Goal: Task Accomplishment & Management: Manage account settings

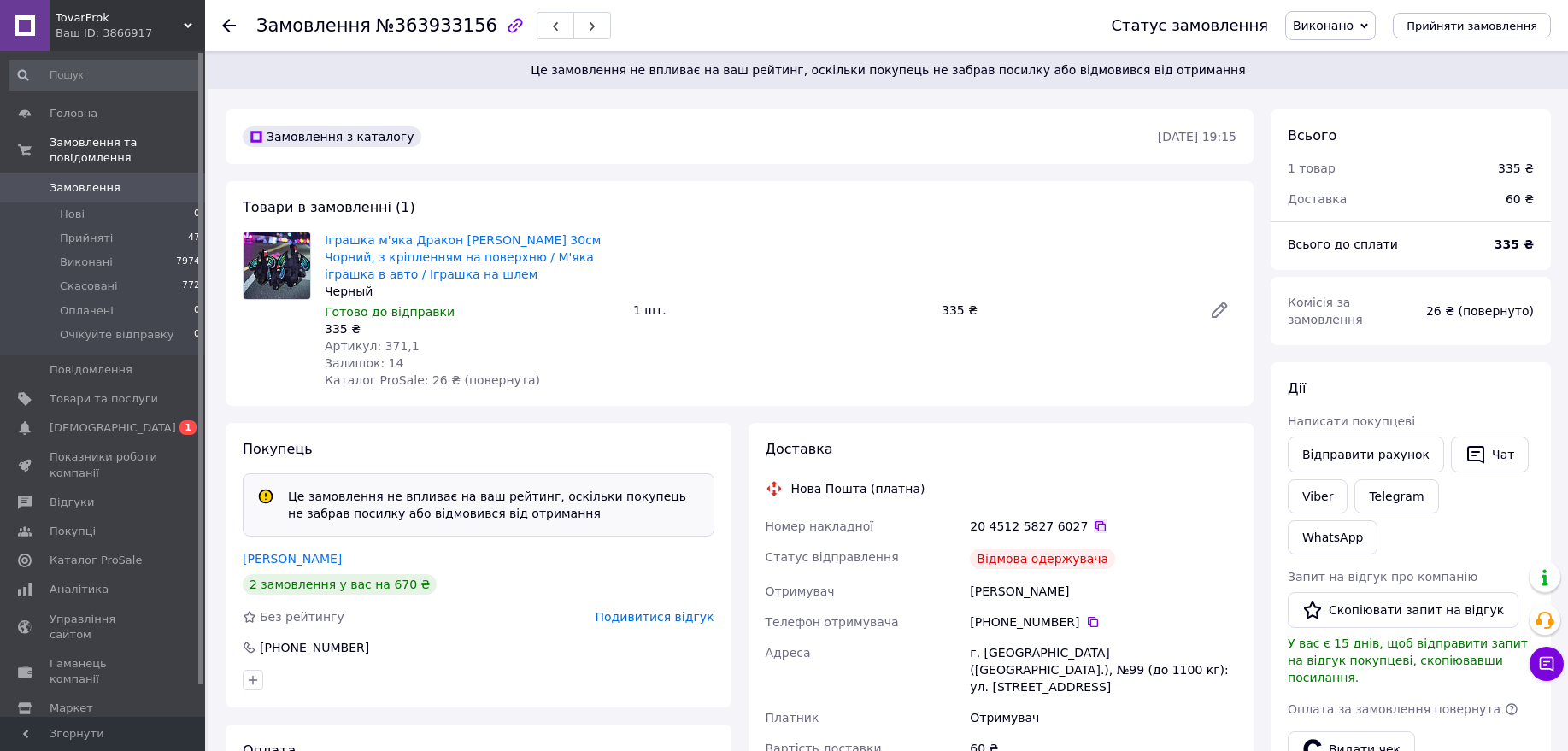
click at [1096, 525] on icon at bounding box center [1100, 525] width 10 height 10
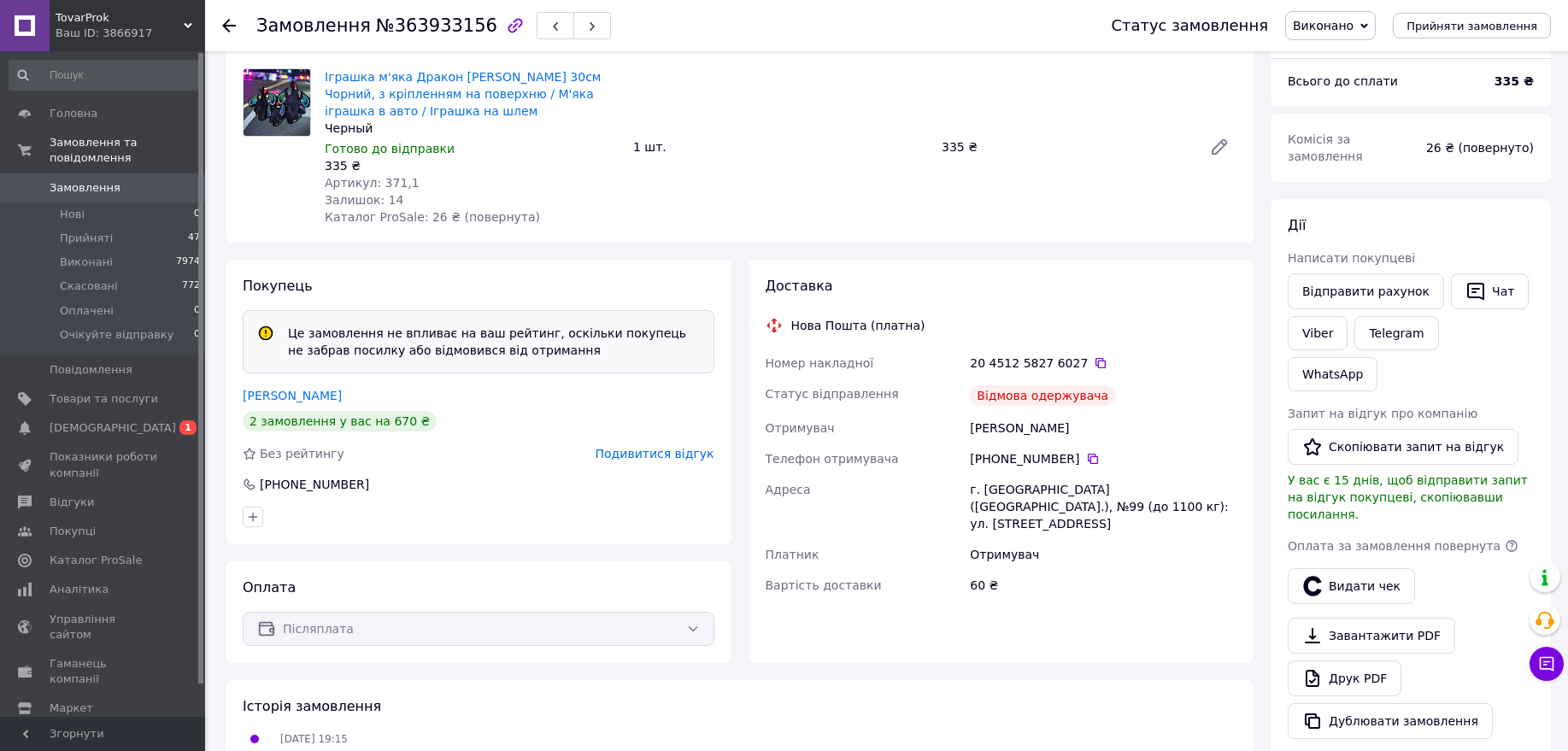
scroll to position [214, 0]
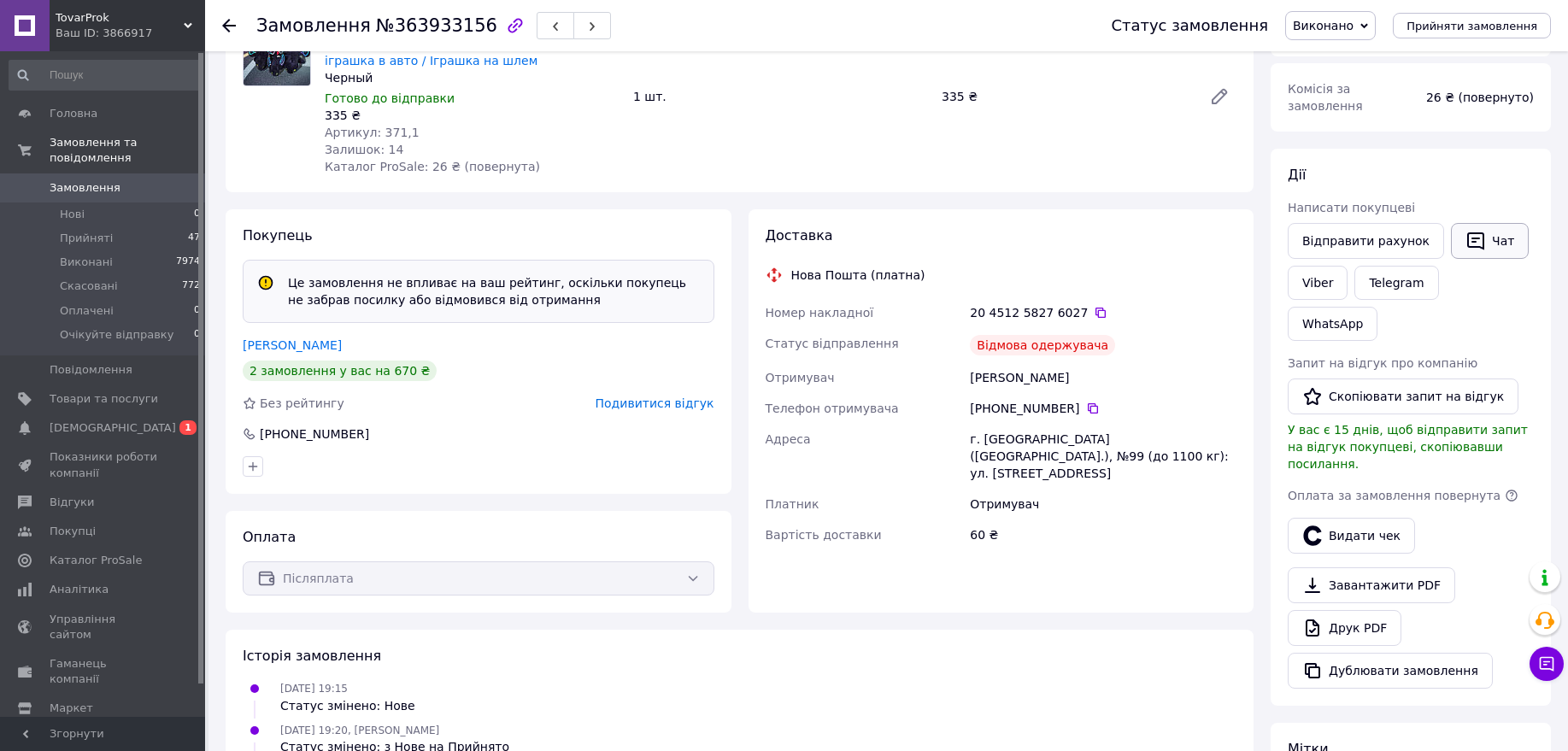
click at [1465, 231] on icon "button" at bounding box center [1475, 241] width 20 height 20
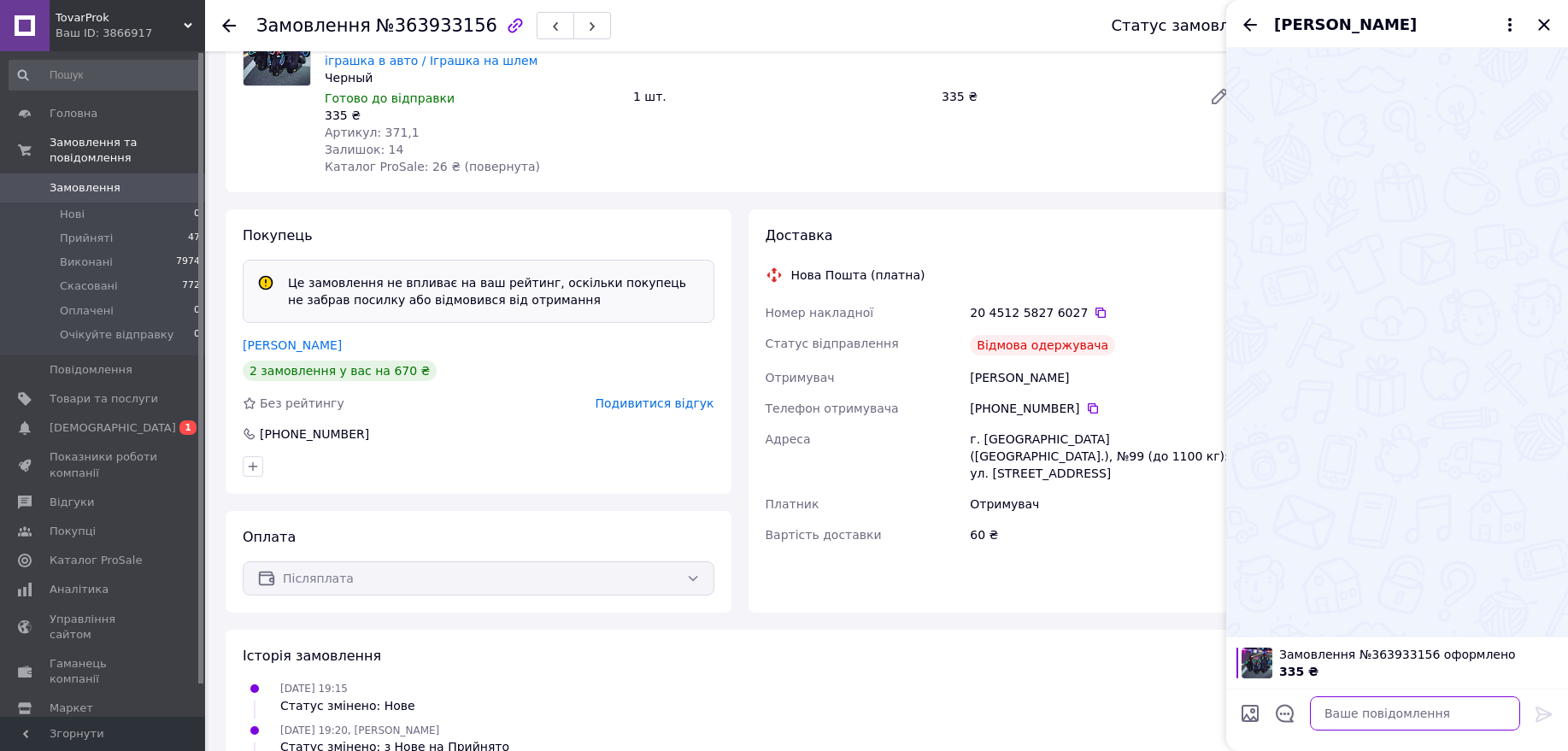
click at [1370, 707] on textarea at bounding box center [1415, 713] width 210 height 34
type textarea "Чому не забираєте замовлення?"
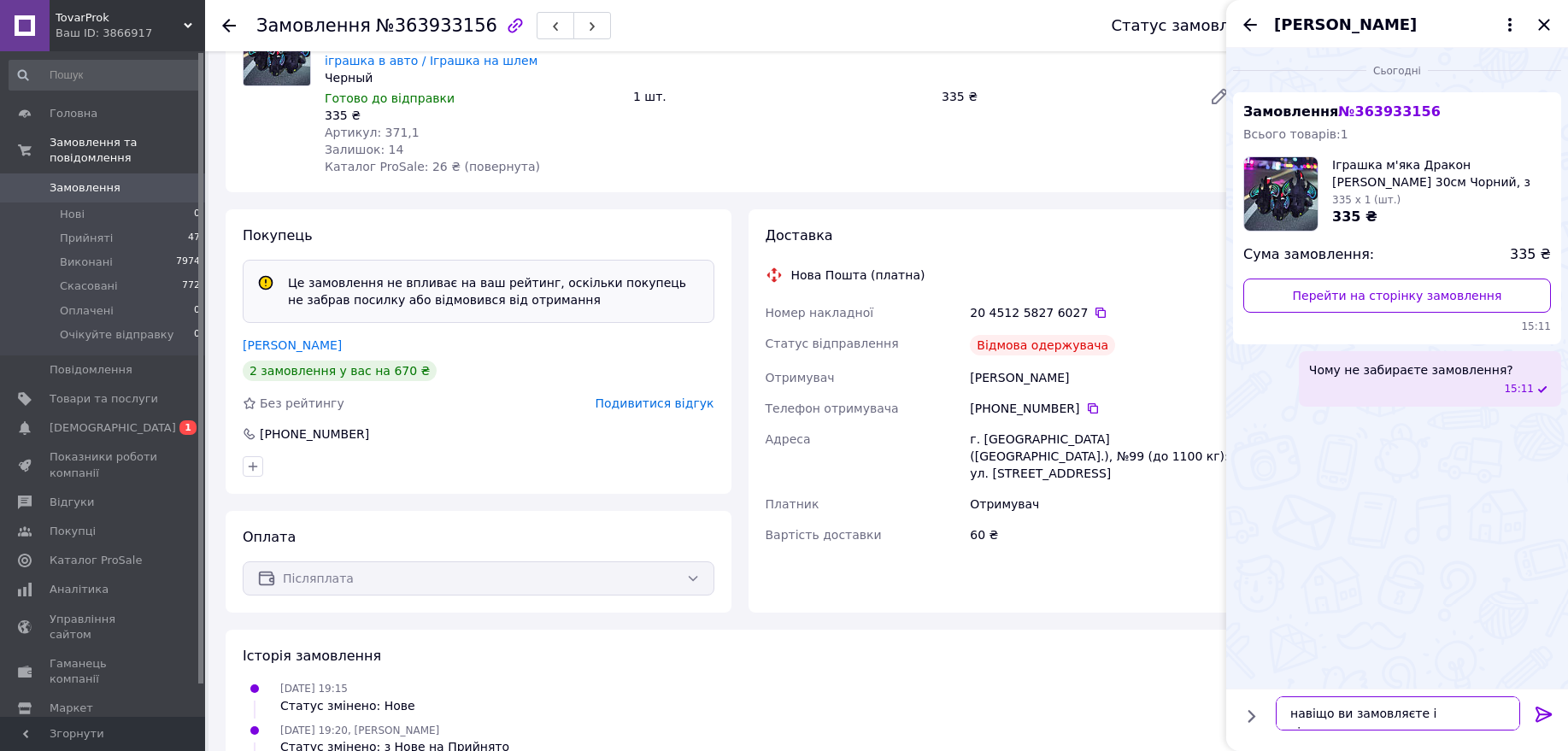
type textarea "навіщо ви замовляєте і відмовляєтесь?"
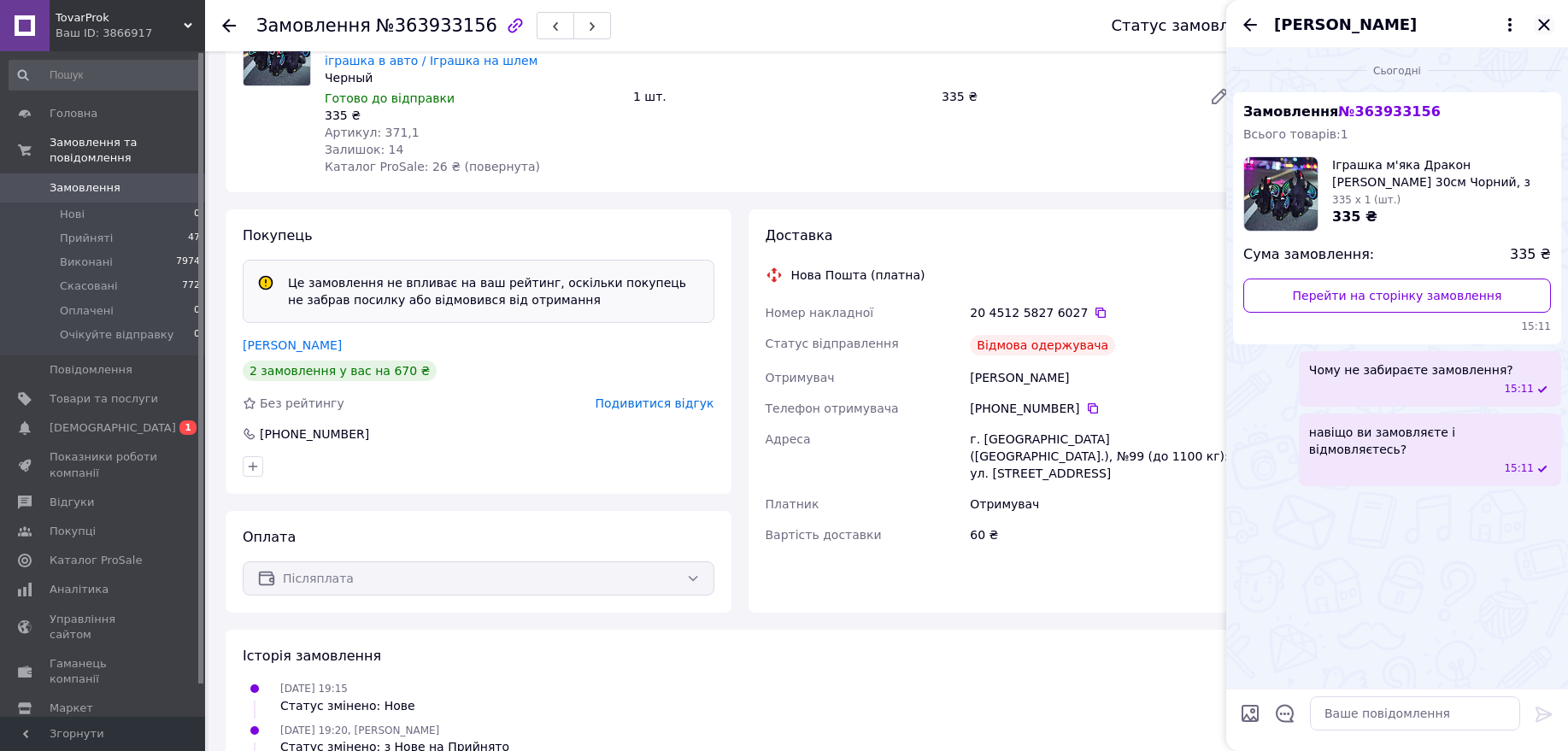
click at [1550, 22] on icon "Закрити" at bounding box center [1544, 25] width 20 height 20
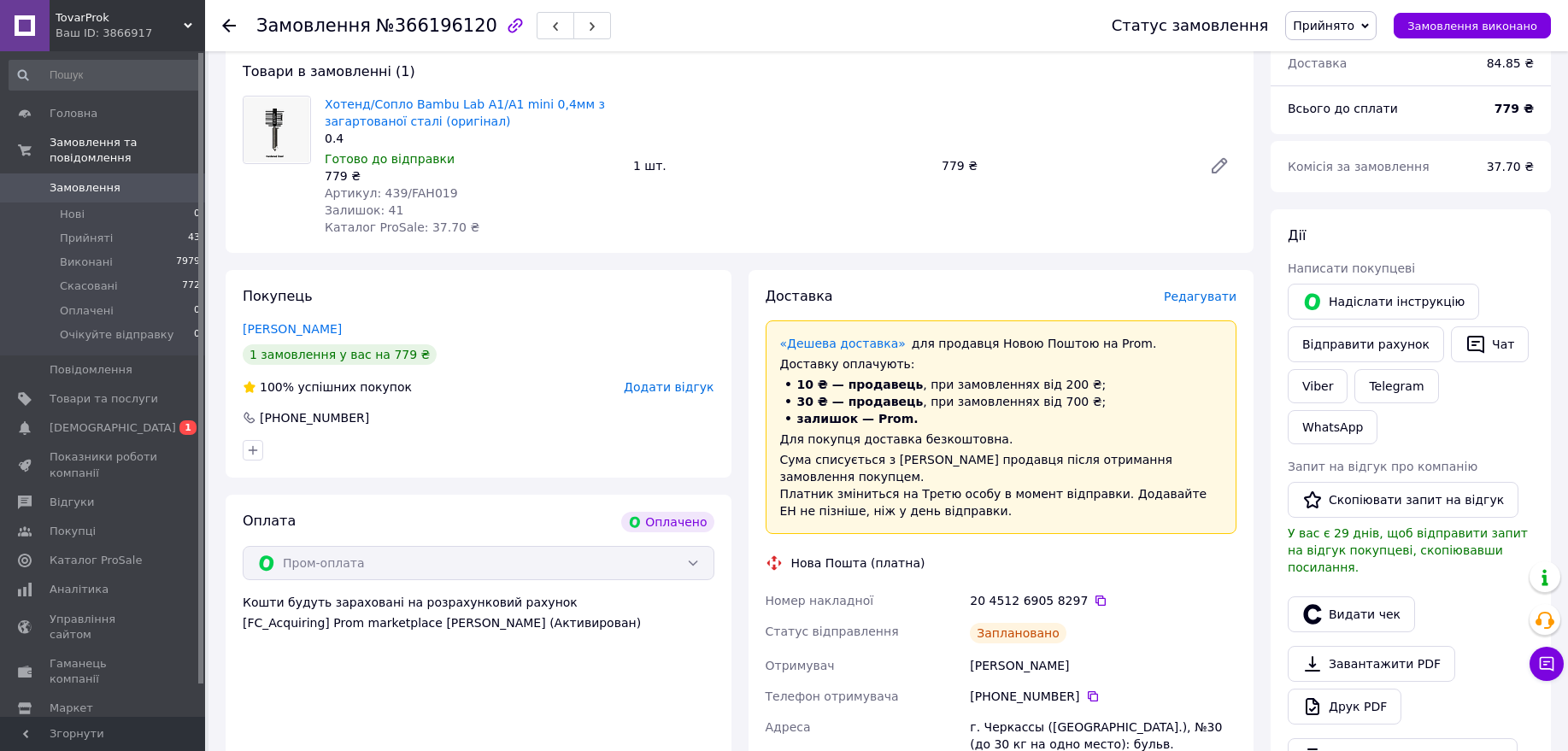
scroll to position [320, 0]
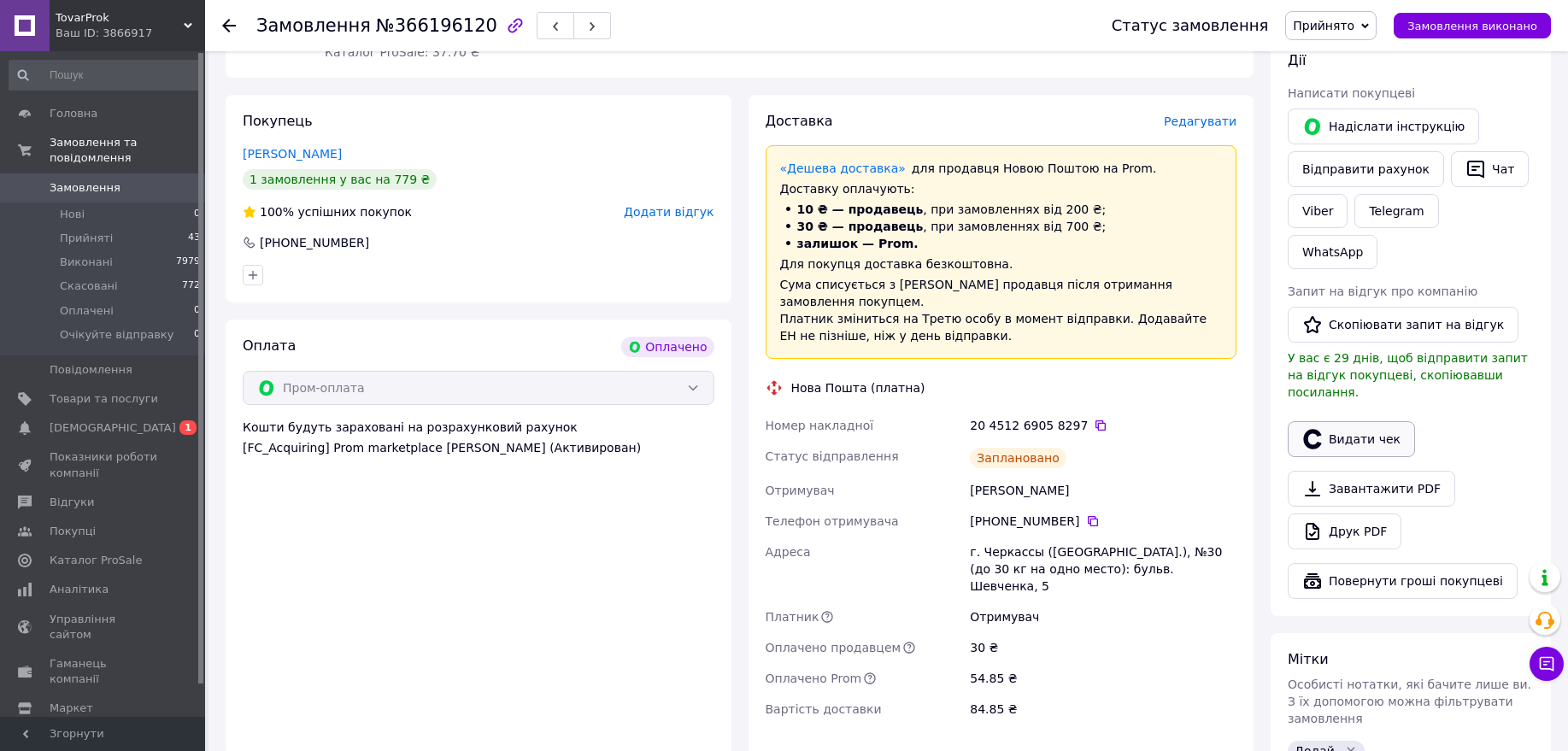
click at [1375, 421] on button "Видати чек" at bounding box center [1351, 438] width 127 height 36
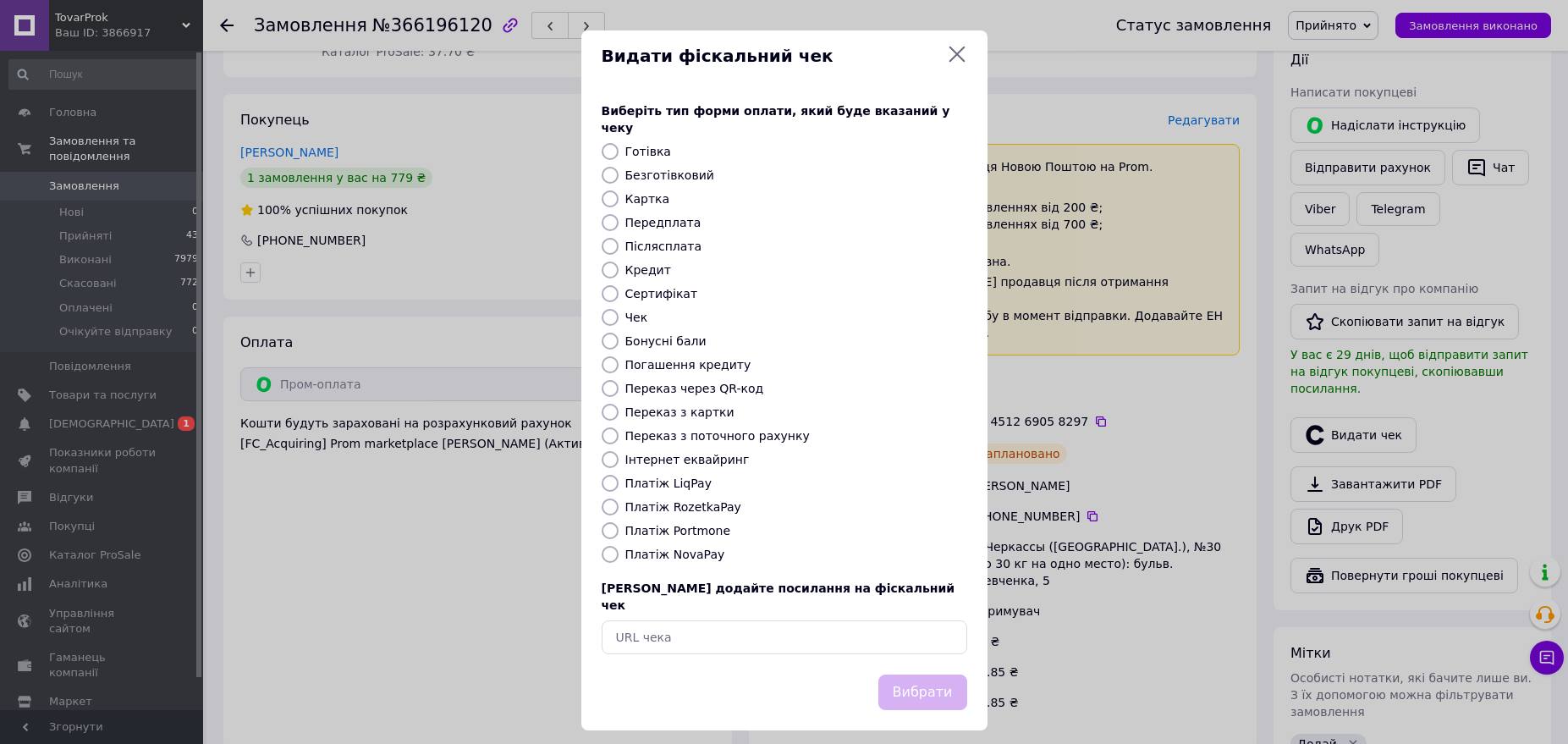
click at [639, 501] on label "Платіж RozetkaPay" at bounding box center [684, 507] width 116 height 14
click at [618, 499] on input "Платіж RozetkaPay" at bounding box center [610, 507] width 17 height 17
radio input "true"
click at [943, 675] on button "Вибрати" at bounding box center [922, 693] width 89 height 36
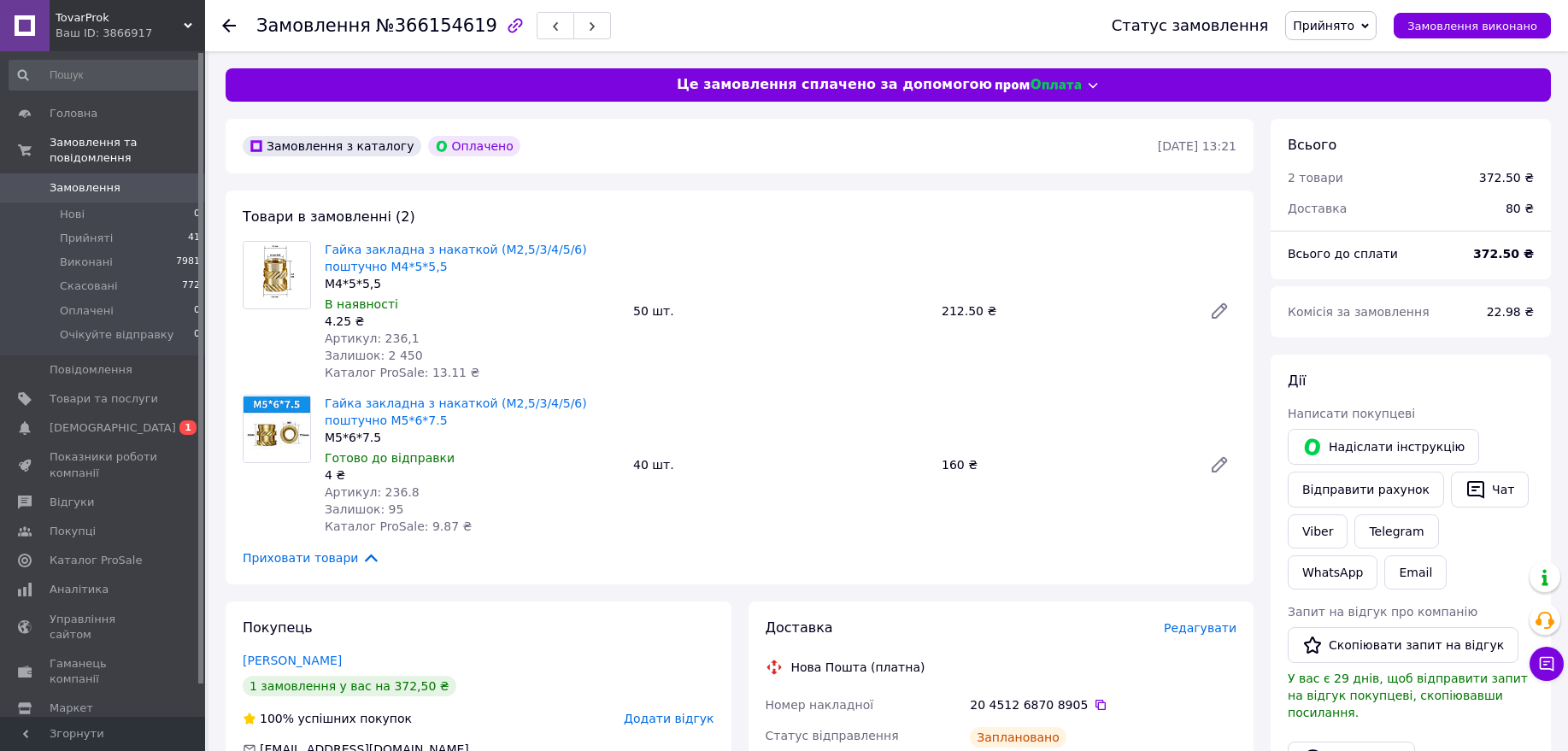
scroll to position [214, 0]
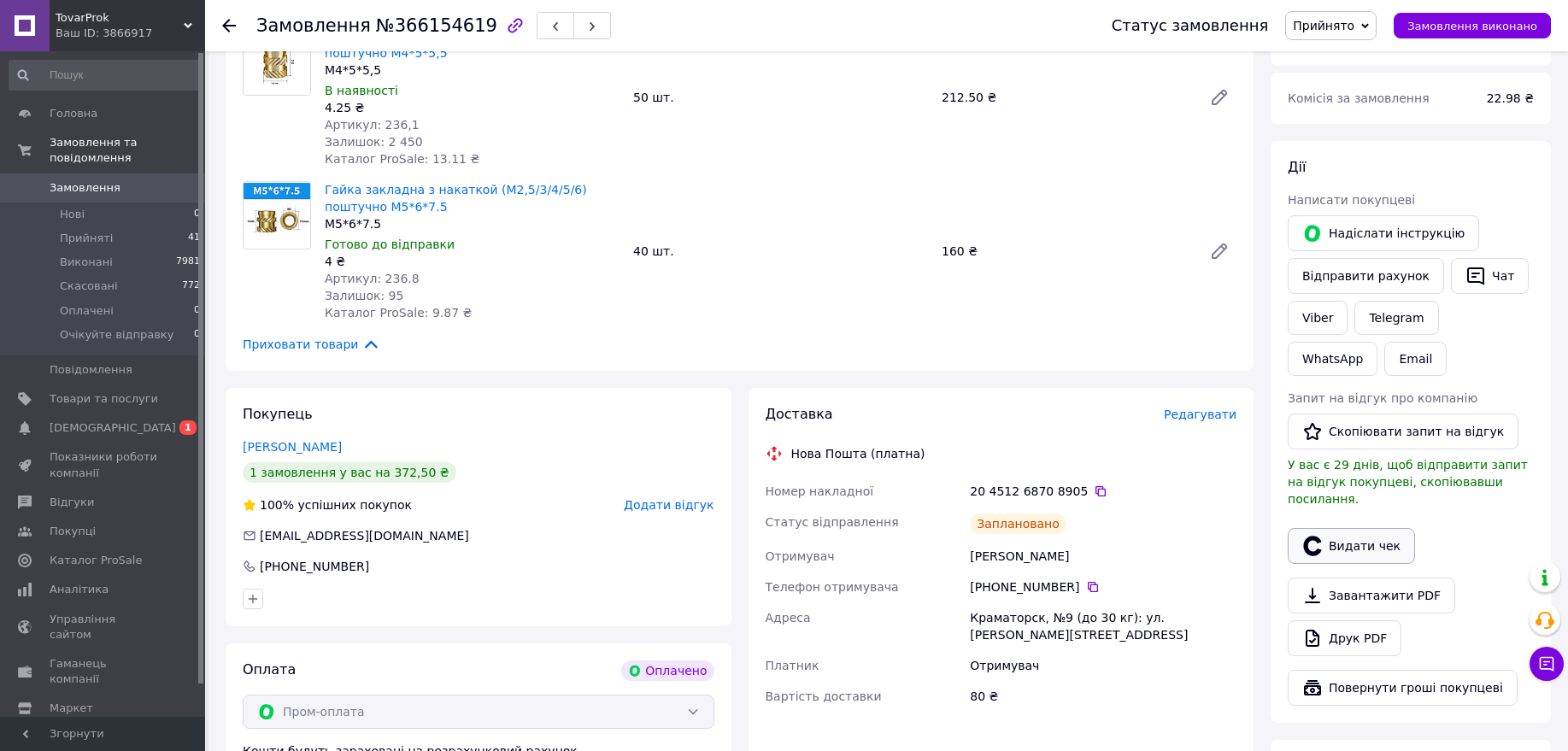
click at [1362, 528] on button "Видати чек" at bounding box center [1351, 546] width 127 height 36
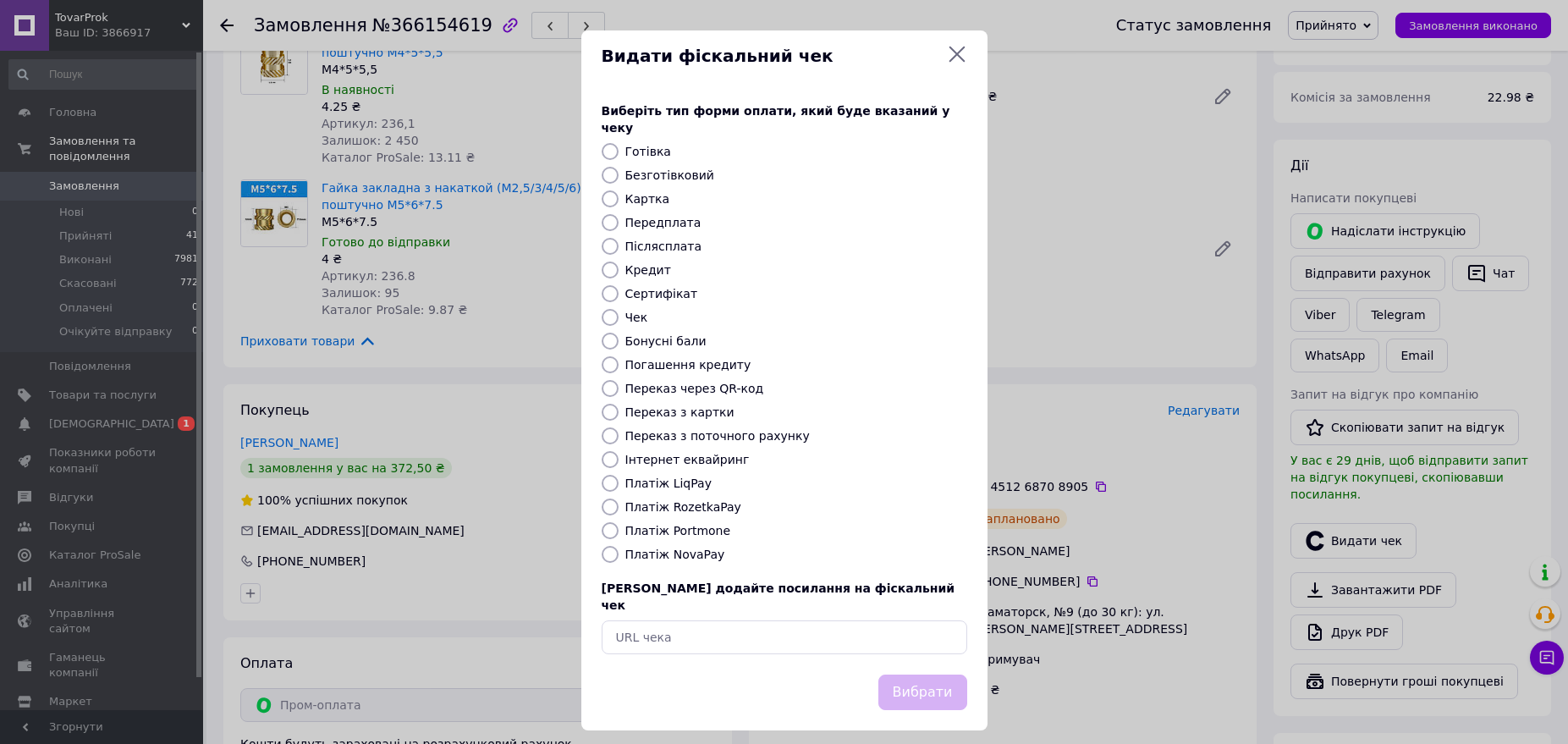
click at [663, 501] on label "Платіж RozetkaPay" at bounding box center [684, 507] width 116 height 14
click at [618, 499] on input "Платіж RozetkaPay" at bounding box center [610, 507] width 17 height 17
radio input "true"
click at [959, 675] on button "Вибрати" at bounding box center [922, 693] width 89 height 36
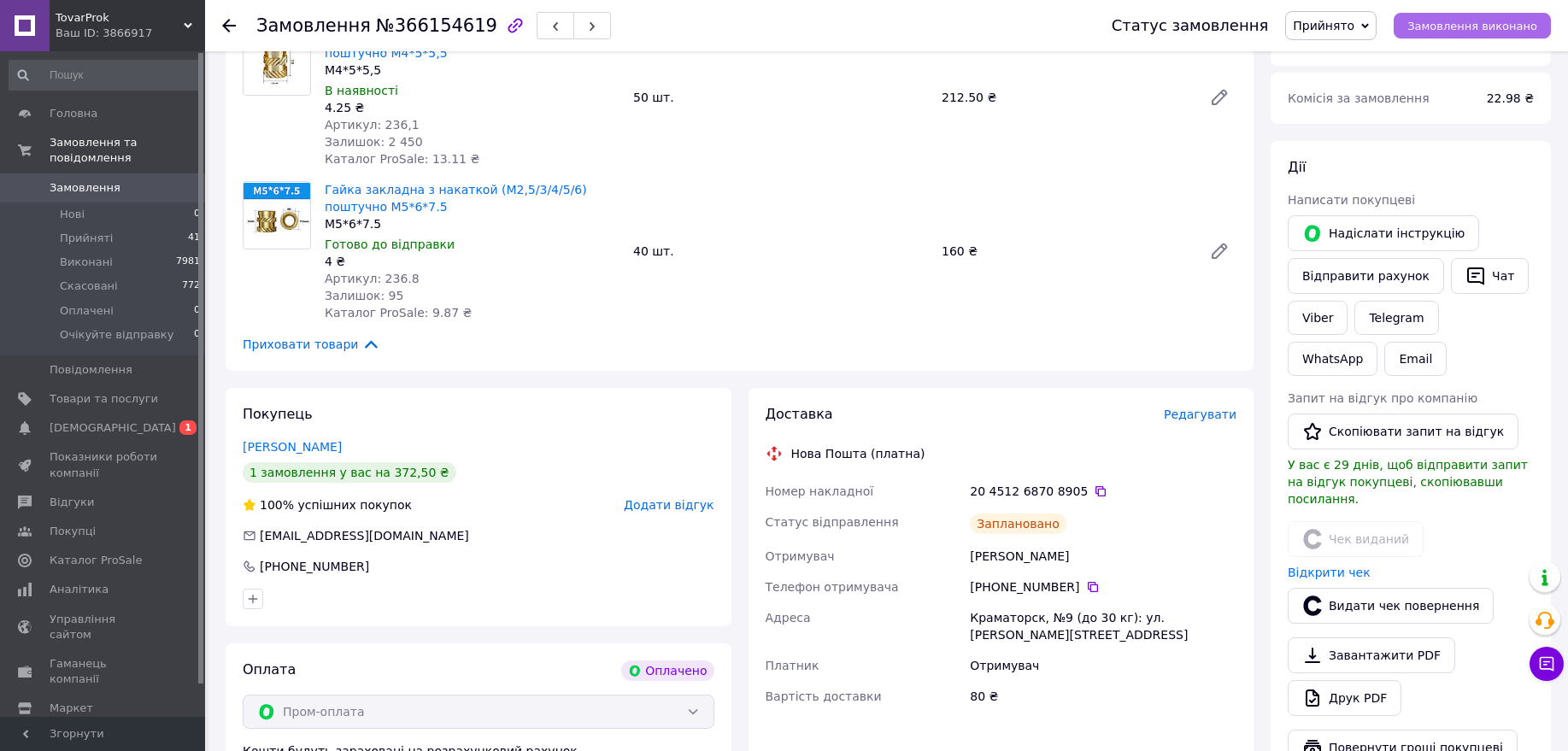
click at [1475, 30] on span "Замовлення виконано" at bounding box center [1473, 26] width 130 height 13
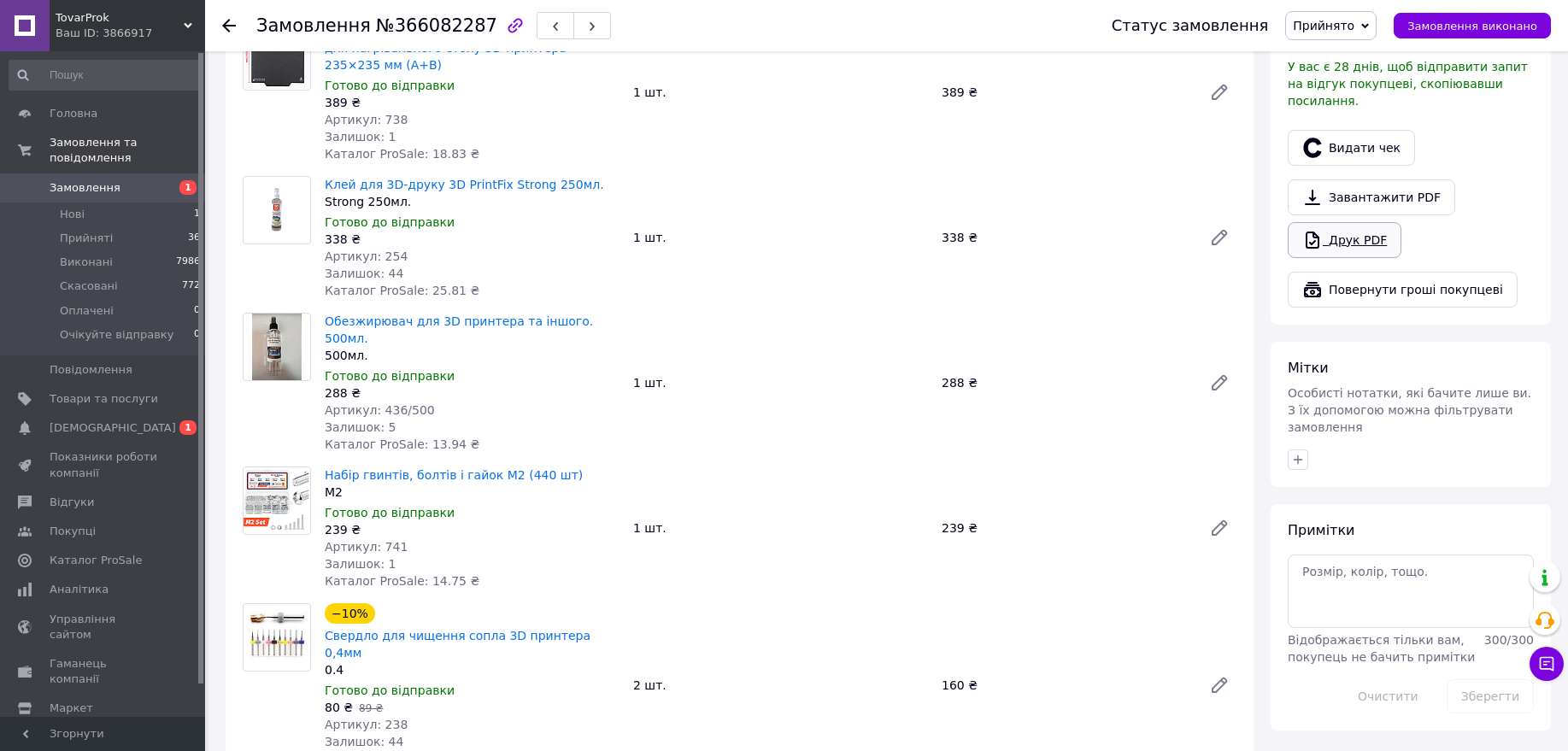
scroll to position [427, 0]
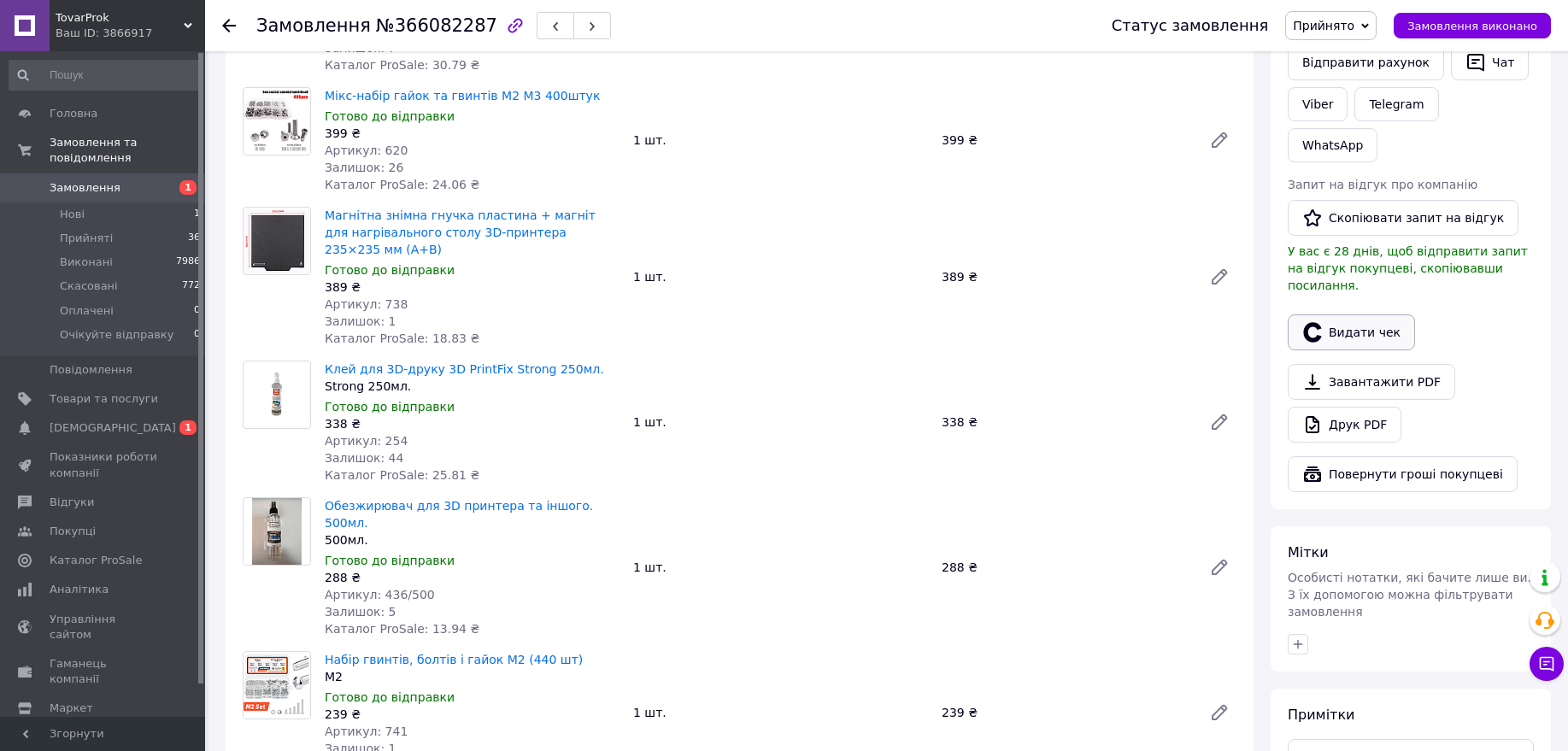
click at [1363, 315] on button "Видати чек" at bounding box center [1351, 332] width 127 height 36
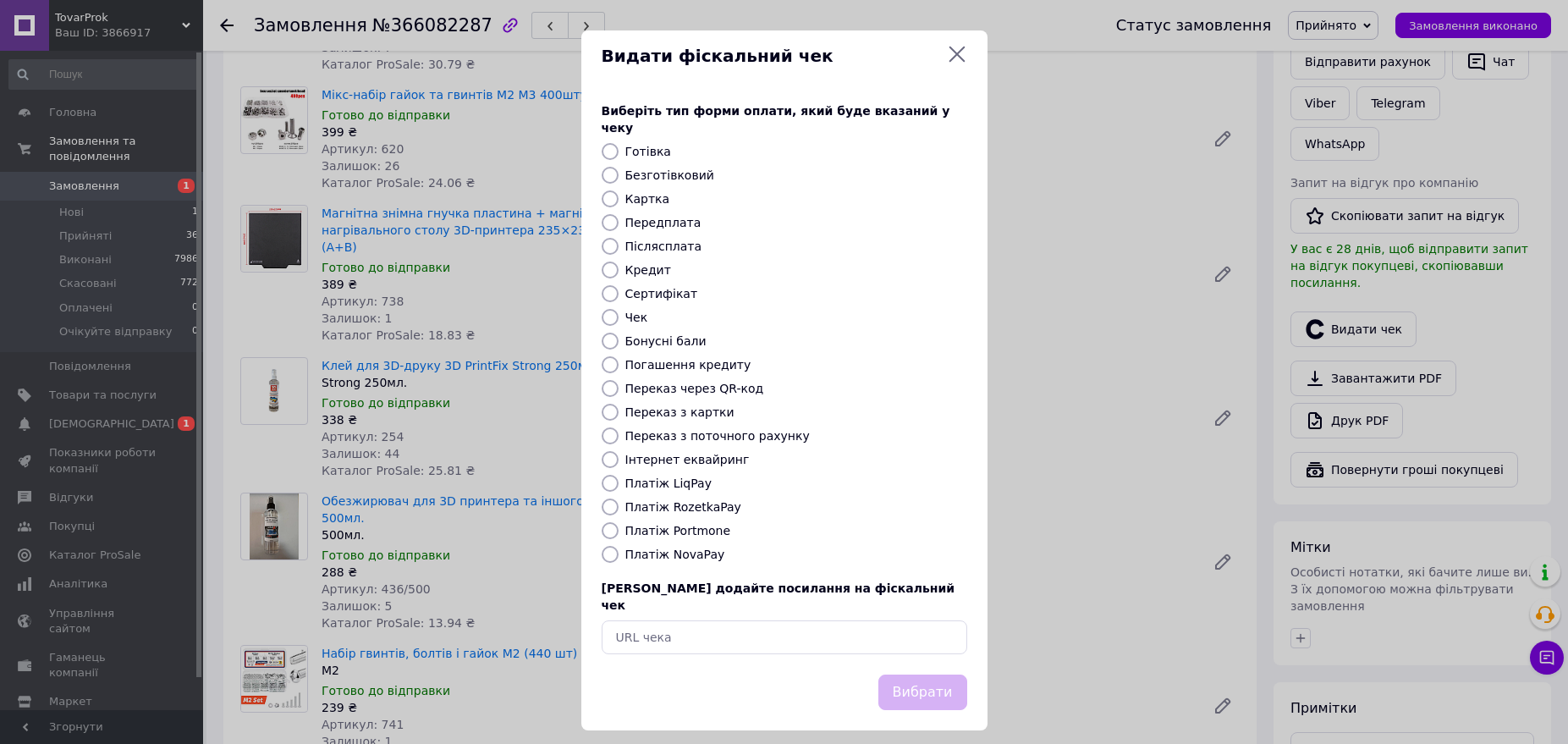
click at [658, 501] on label "Платіж RozetkaPay" at bounding box center [684, 507] width 116 height 14
click at [618, 501] on input "Платіж RozetkaPay" at bounding box center [610, 507] width 17 height 17
radio input "true"
click at [909, 675] on button "Вибрати" at bounding box center [922, 693] width 89 height 36
